Goal: Communication & Community: Ask a question

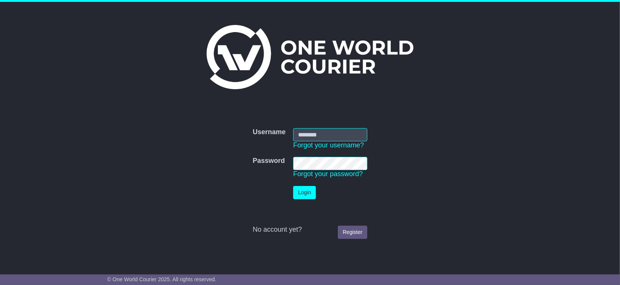
type input "**********"
click at [304, 193] on button "Login" at bounding box center [304, 192] width 23 height 13
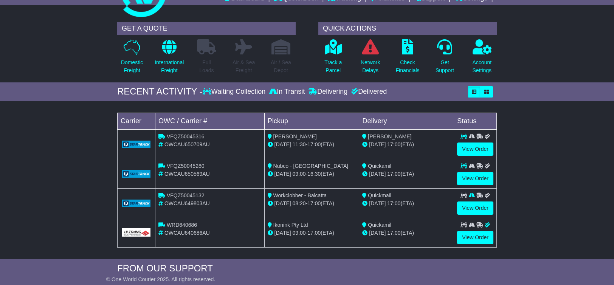
scroll to position [38, 0]
click at [381, 141] on span "02 Oct" at bounding box center [377, 144] width 17 height 6
click at [479, 146] on link "View Order" at bounding box center [475, 149] width 36 height 13
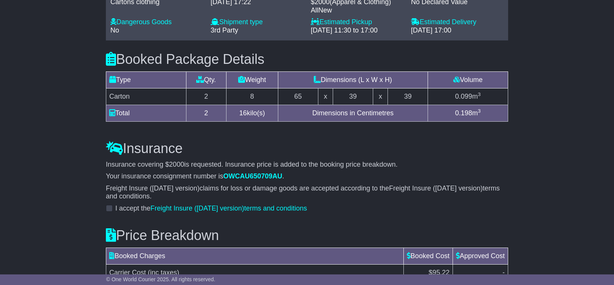
scroll to position [688, 0]
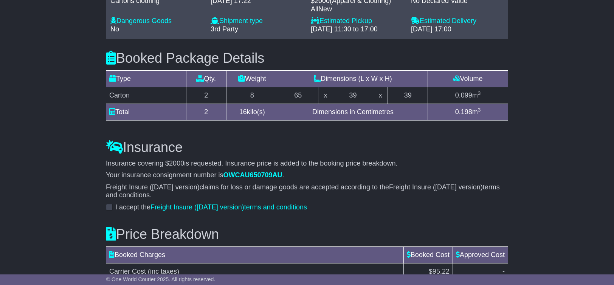
drag, startPoint x: 432, startPoint y: 208, endPoint x: 396, endPoint y: 221, distance: 37.2
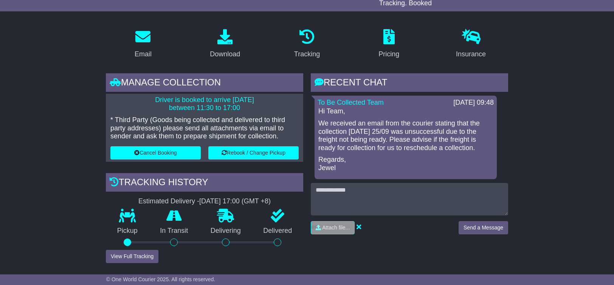
scroll to position [112, 0]
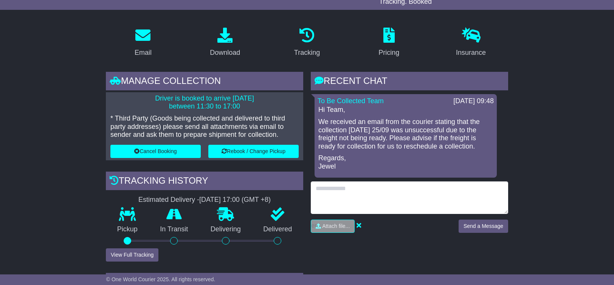
click at [398, 193] on textarea at bounding box center [409, 198] width 197 height 33
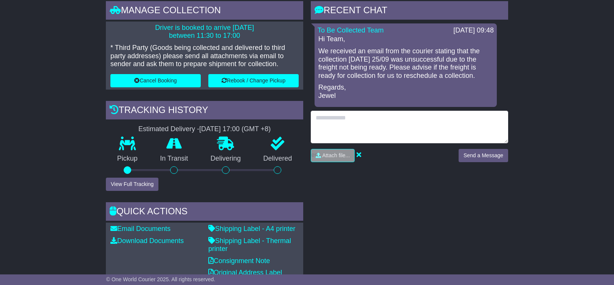
scroll to position [180, 0]
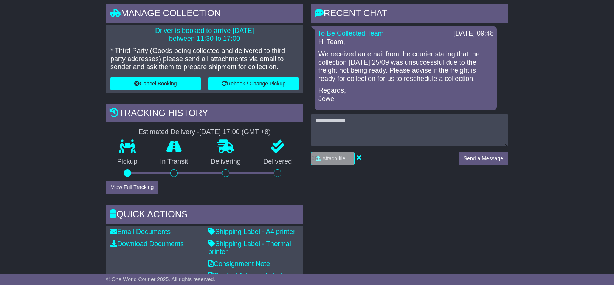
click at [398, 193] on div "RECENT CHAT Loading... No messages To Be Collected Team 25 Sep 2025 09:48 Hi Te…" at bounding box center [409, 151] width 205 height 294
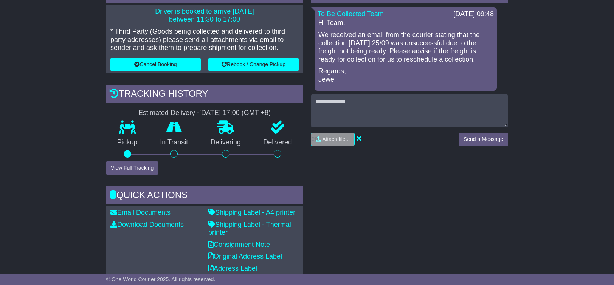
scroll to position [145, 0]
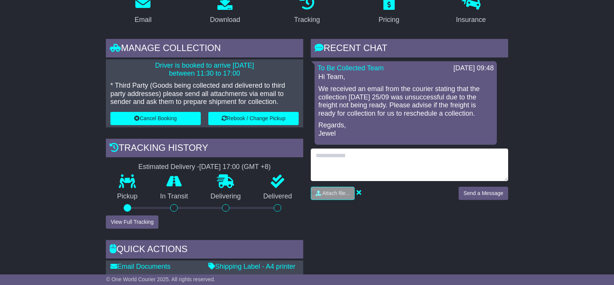
click at [387, 155] on textarea at bounding box center [409, 165] width 197 height 33
click at [464, 164] on textarea "**********" at bounding box center [409, 165] width 197 height 33
type textarea "**********"
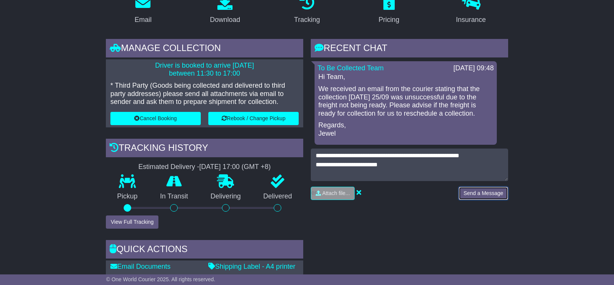
click at [494, 194] on button "Send a Message" at bounding box center [484, 193] width 50 height 13
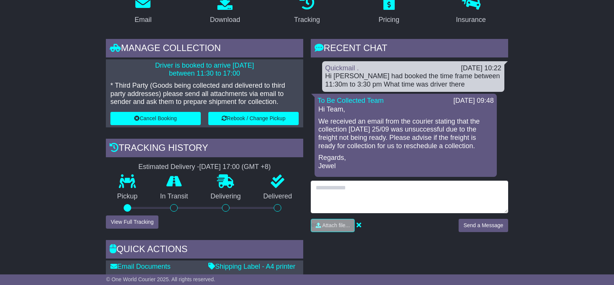
click at [464, 206] on textarea at bounding box center [409, 197] width 197 height 33
click at [408, 192] on textarea at bounding box center [409, 197] width 197 height 33
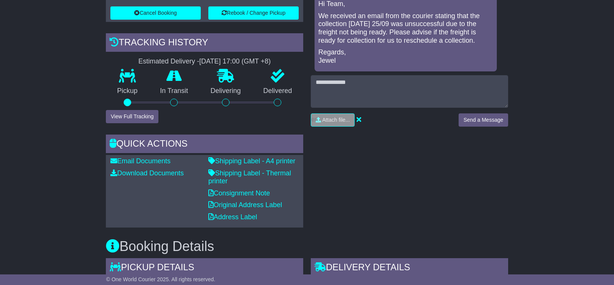
scroll to position [252, 0]
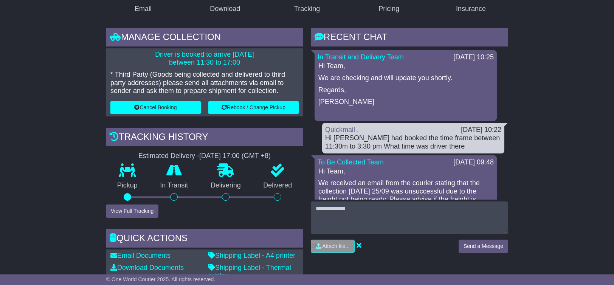
scroll to position [157, 0]
